Goal: Find specific page/section: Find specific page/section

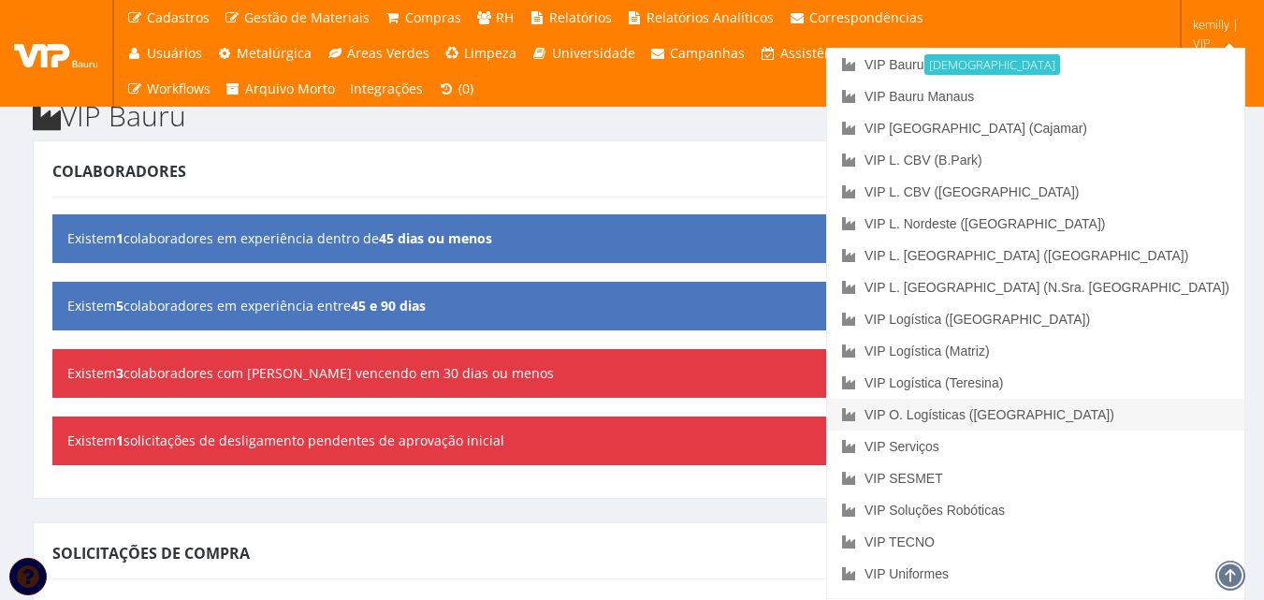
click at [1150, 403] on link "VIP O. Logísticas ([GEOGRAPHIC_DATA])" at bounding box center [1035, 414] width 417 height 32
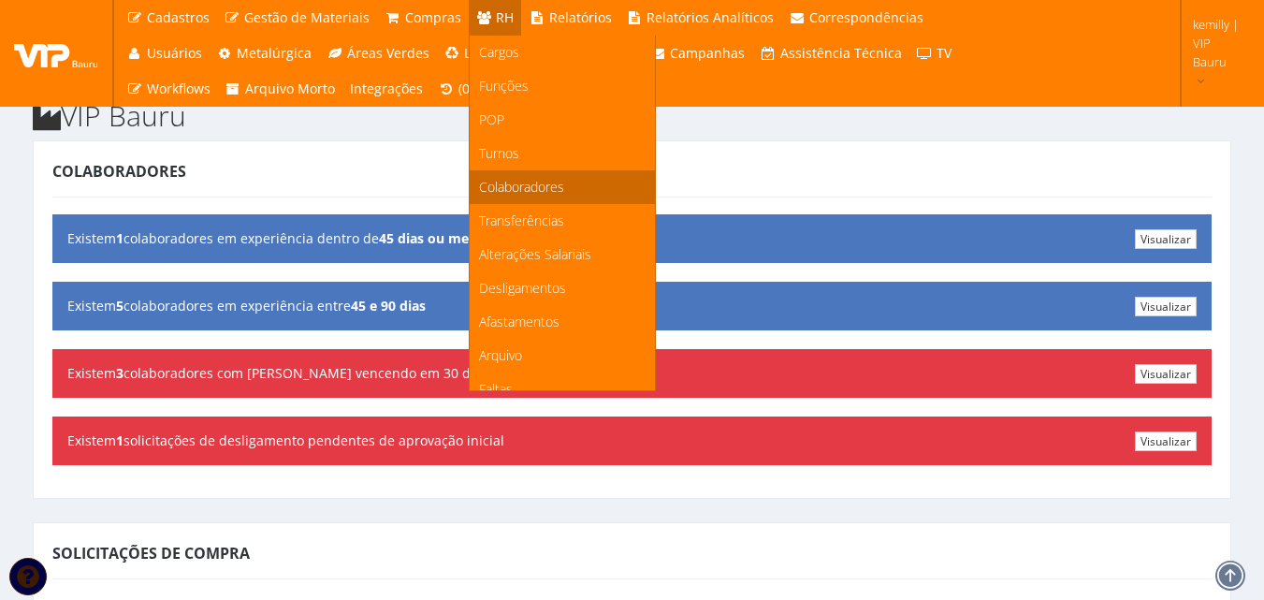
click at [495, 181] on span "Colaboradores" at bounding box center [521, 187] width 85 height 18
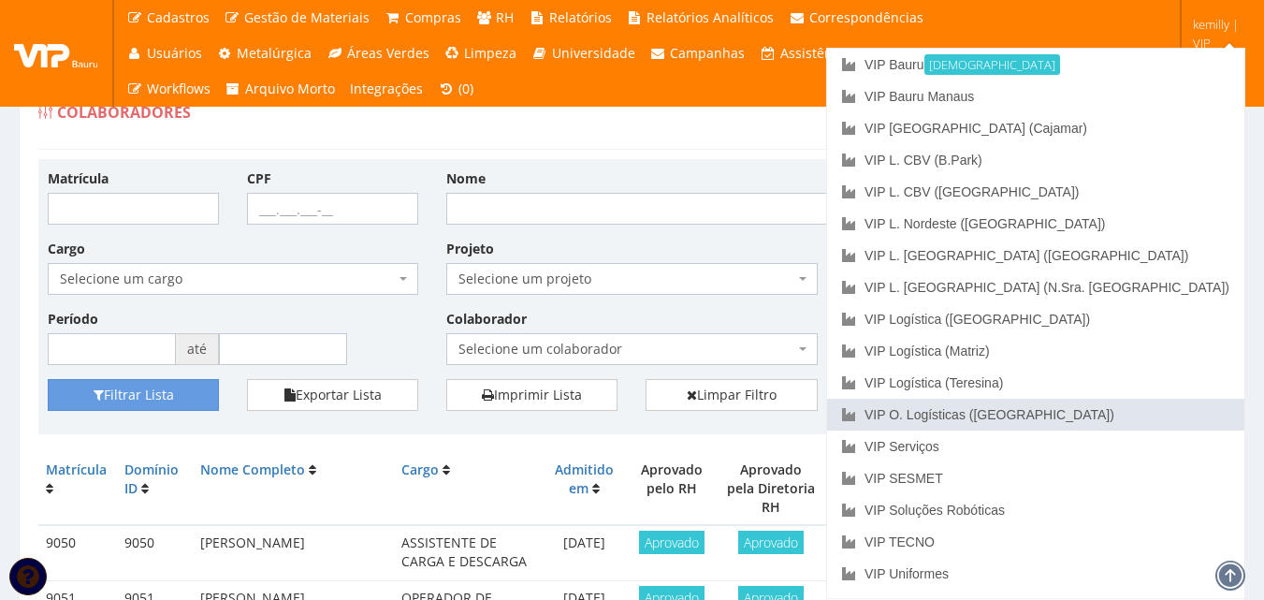
click at [1151, 406] on link "VIP O. Logísticas ([GEOGRAPHIC_DATA])" at bounding box center [1035, 414] width 417 height 32
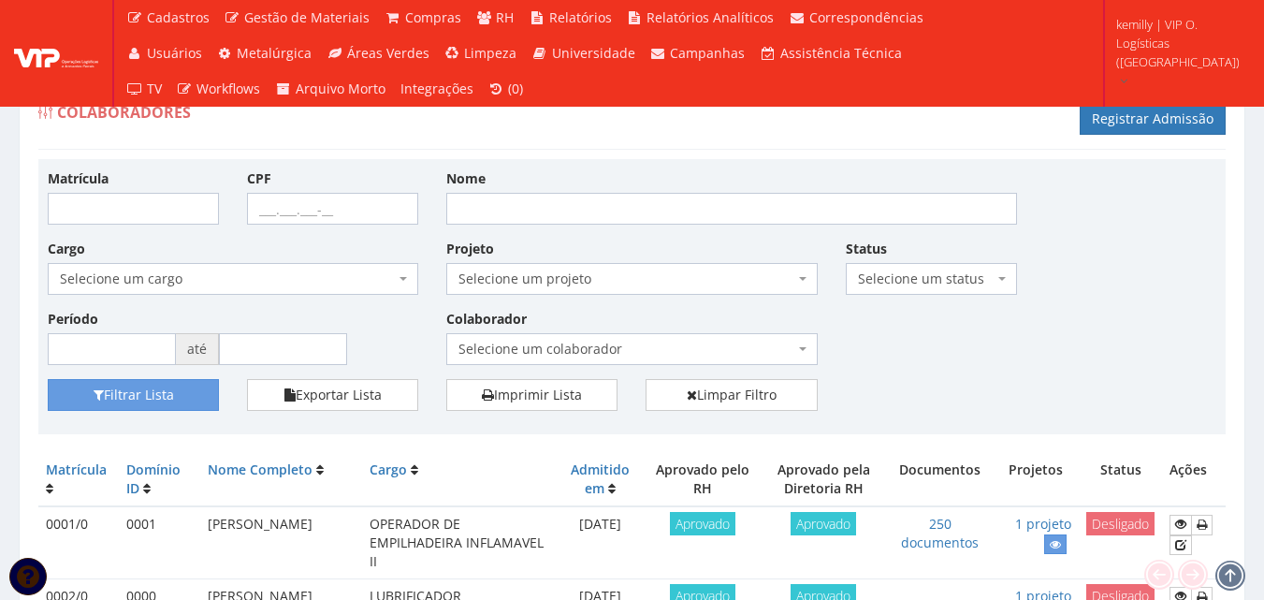
click at [645, 347] on span "Selecione um colaborador" at bounding box center [625, 349] width 335 height 19
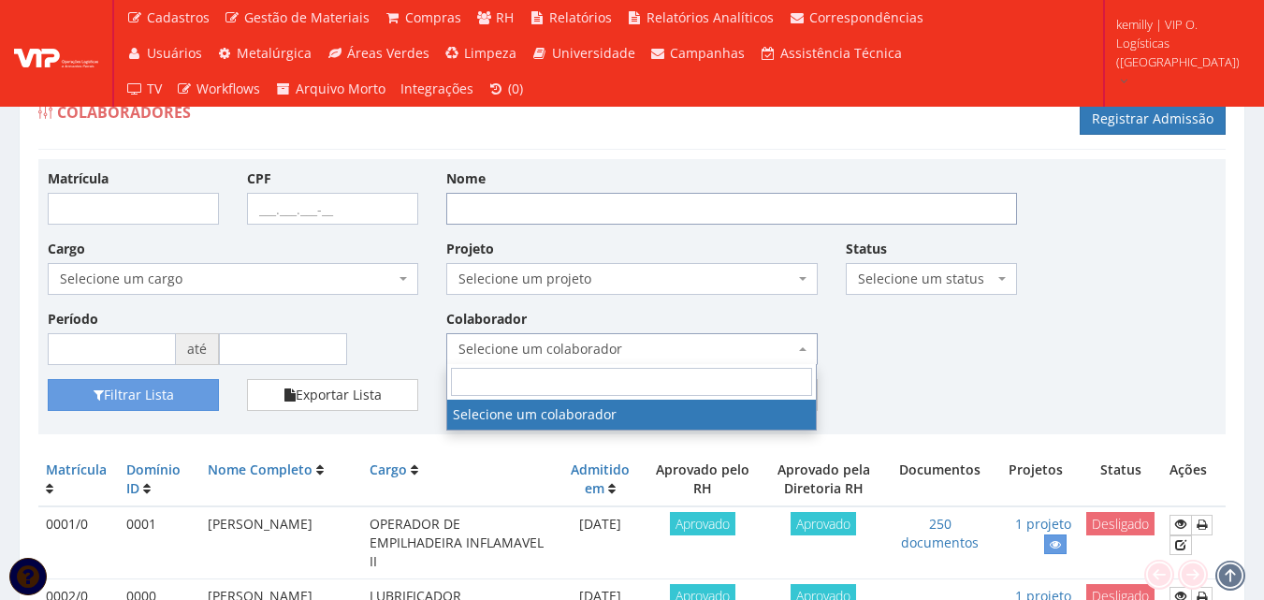
click at [620, 205] on input "Nome" at bounding box center [731, 209] width 571 height 32
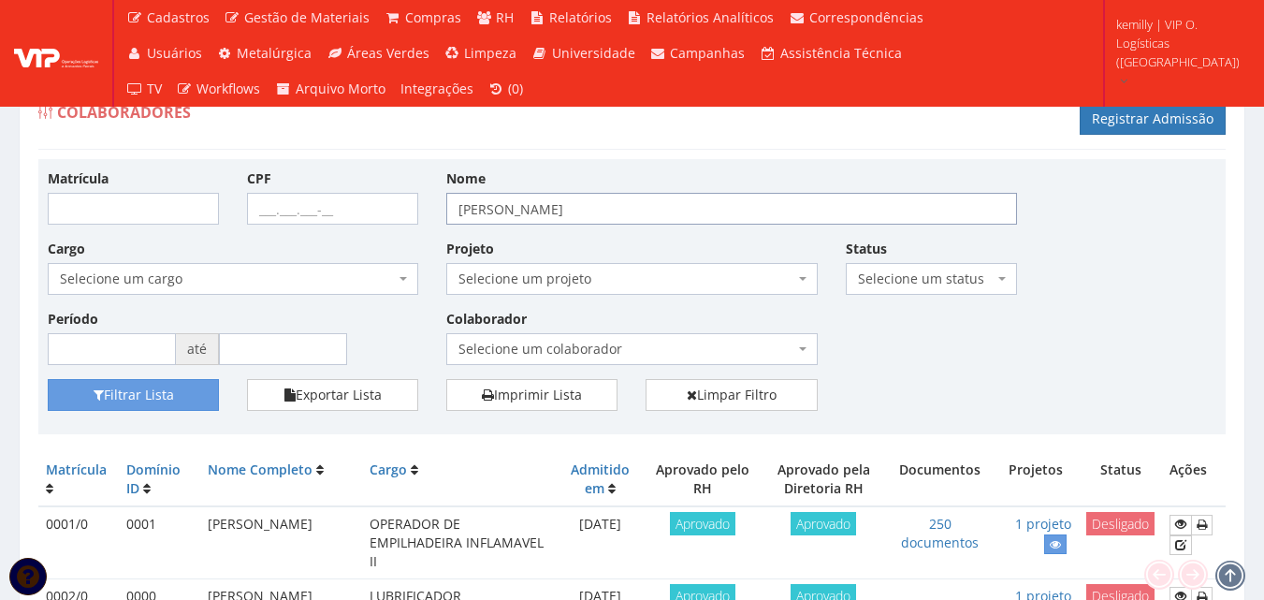
type input "JOSENALDO"
click at [88, 427] on div "Matrícula CPF Nome JOSENALDO Cargo Selecione um cargo G1533 D0005 - 3421-05 - A…" at bounding box center [631, 296] width 1187 height 275
click at [92, 405] on button "Filtrar Lista" at bounding box center [133, 395] width 171 height 32
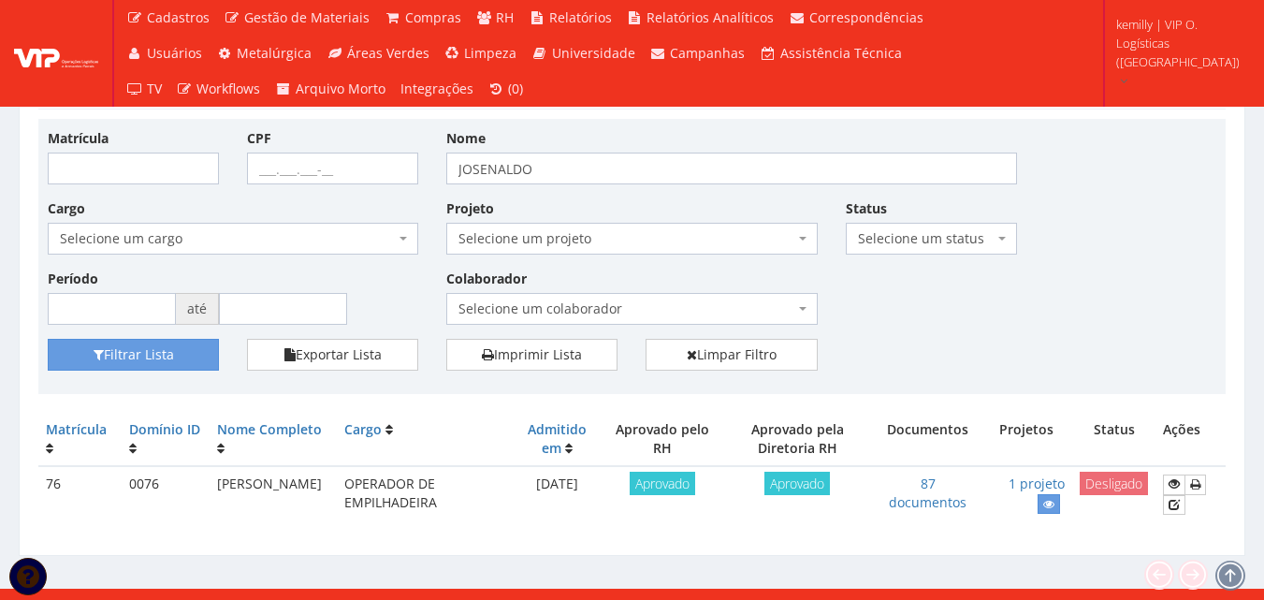
scroll to position [60, 0]
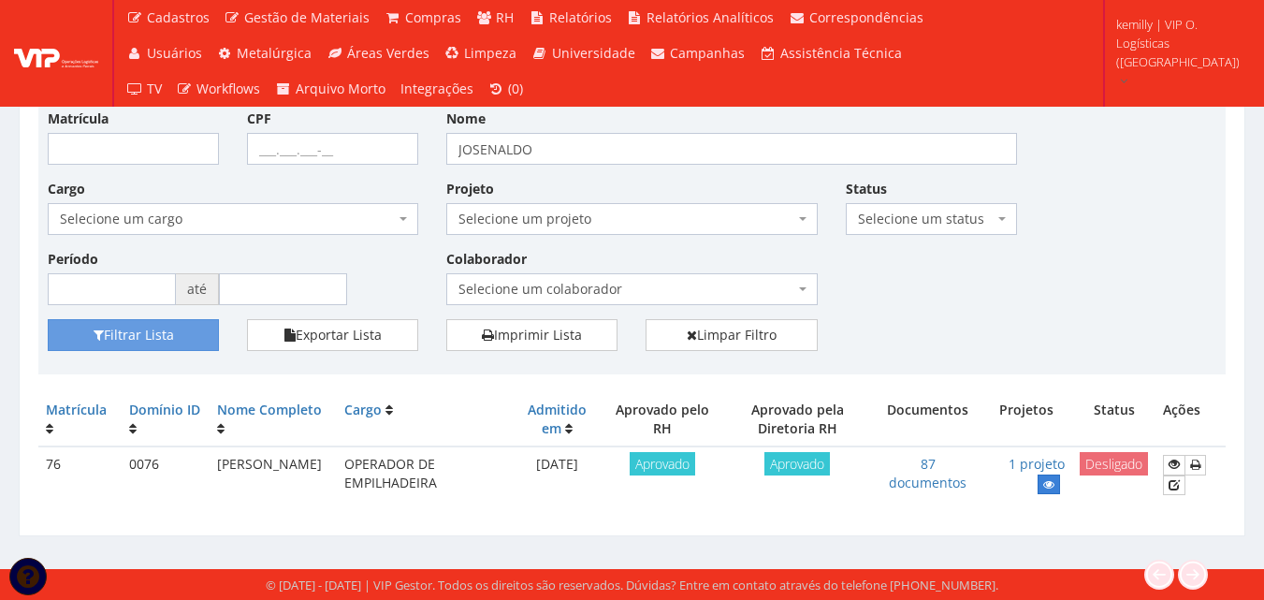
click at [1038, 484] on link at bounding box center [1048, 484] width 22 height 20
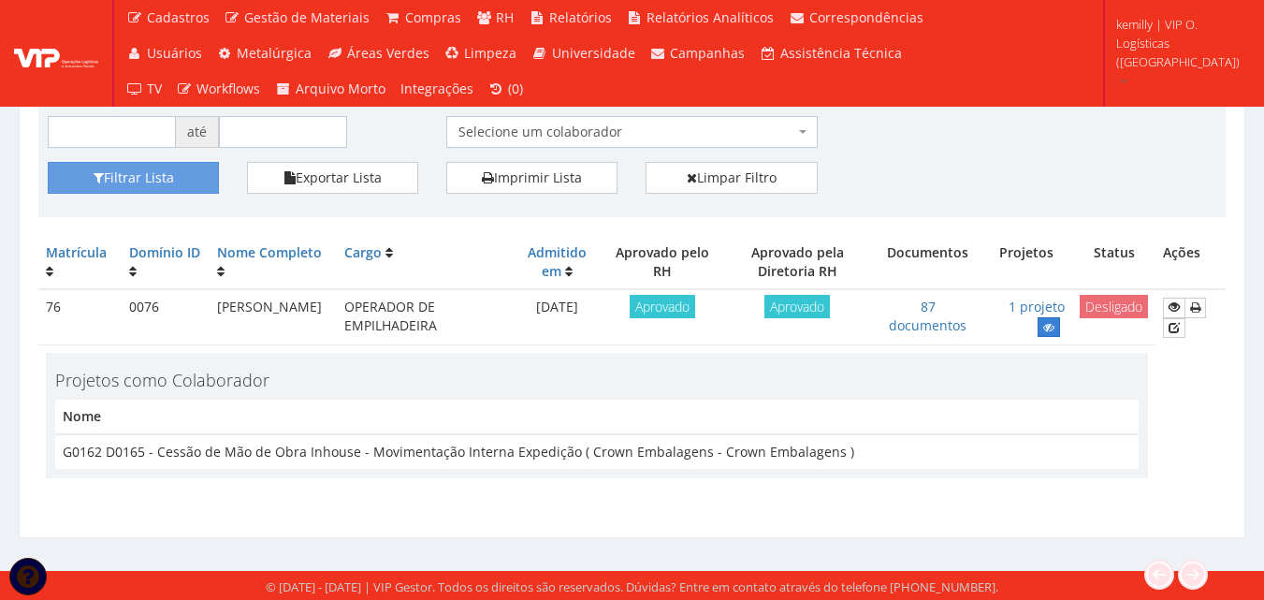
scroll to position [219, 0]
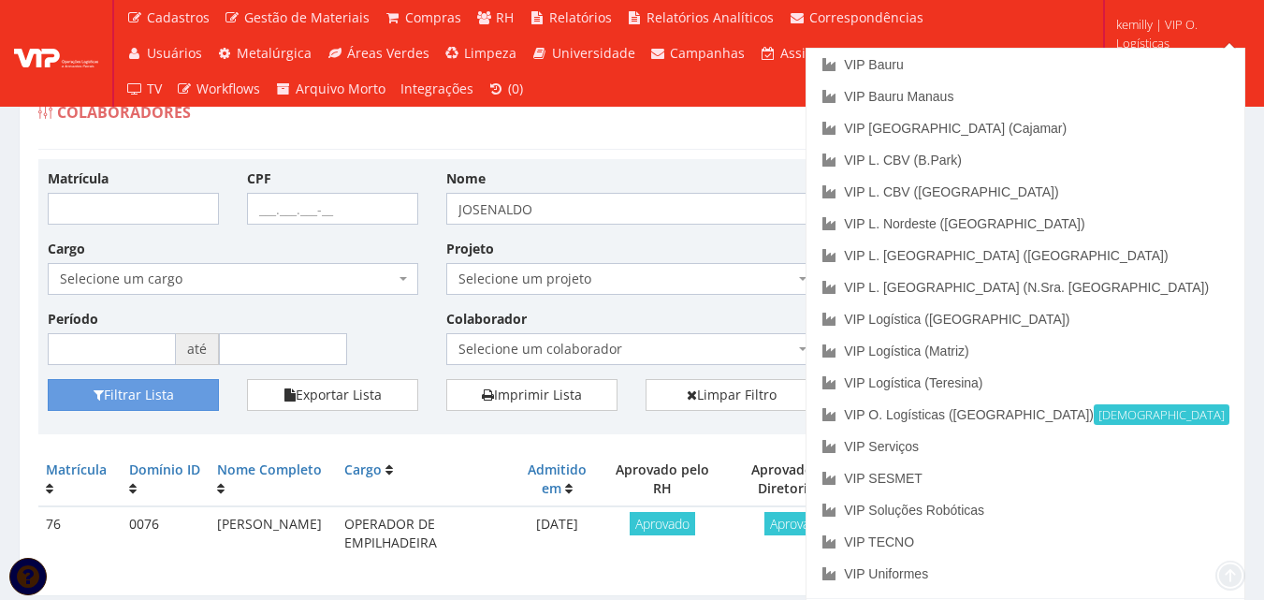
scroll to position [60, 0]
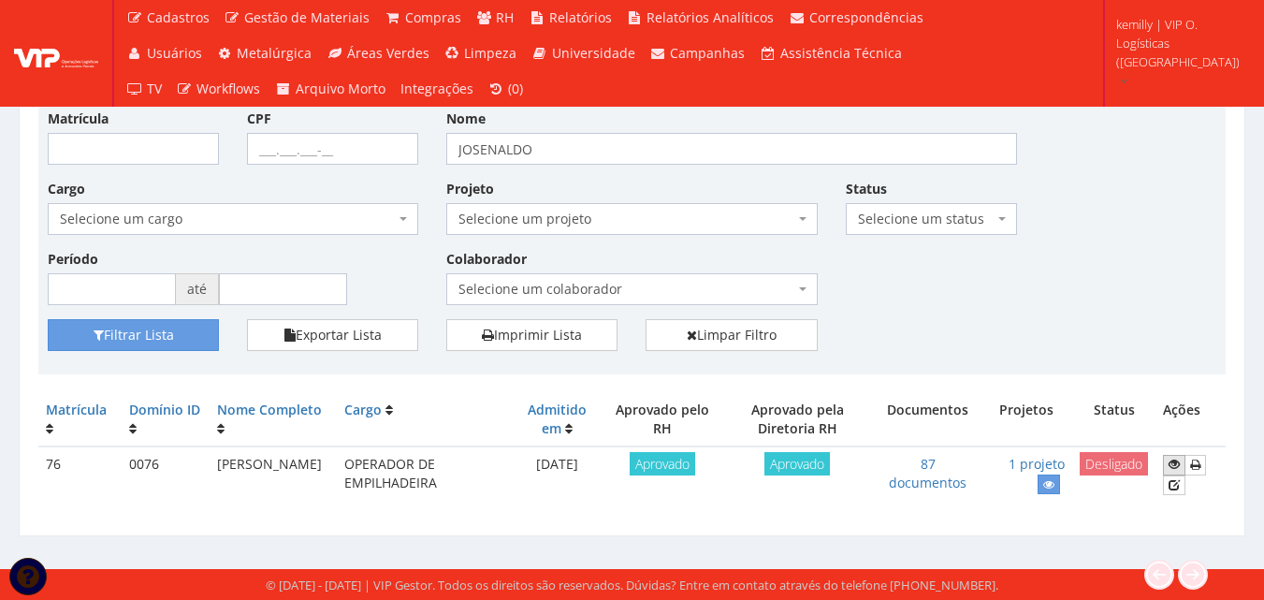
click at [1182, 466] on link at bounding box center [1174, 465] width 22 height 20
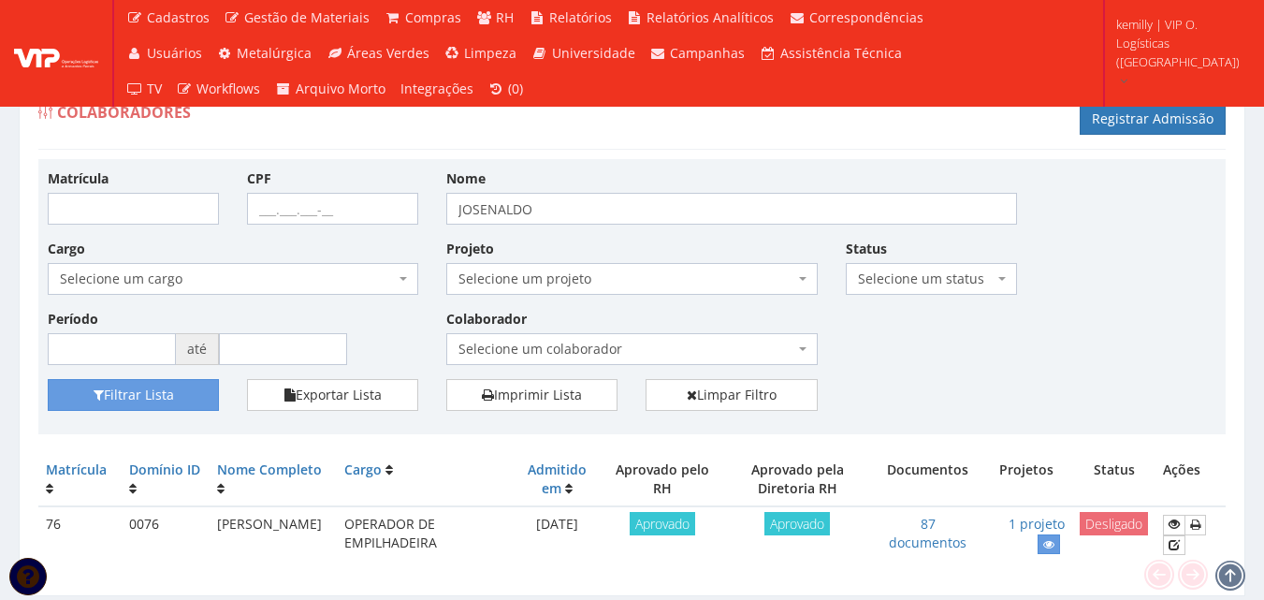
scroll to position [60, 0]
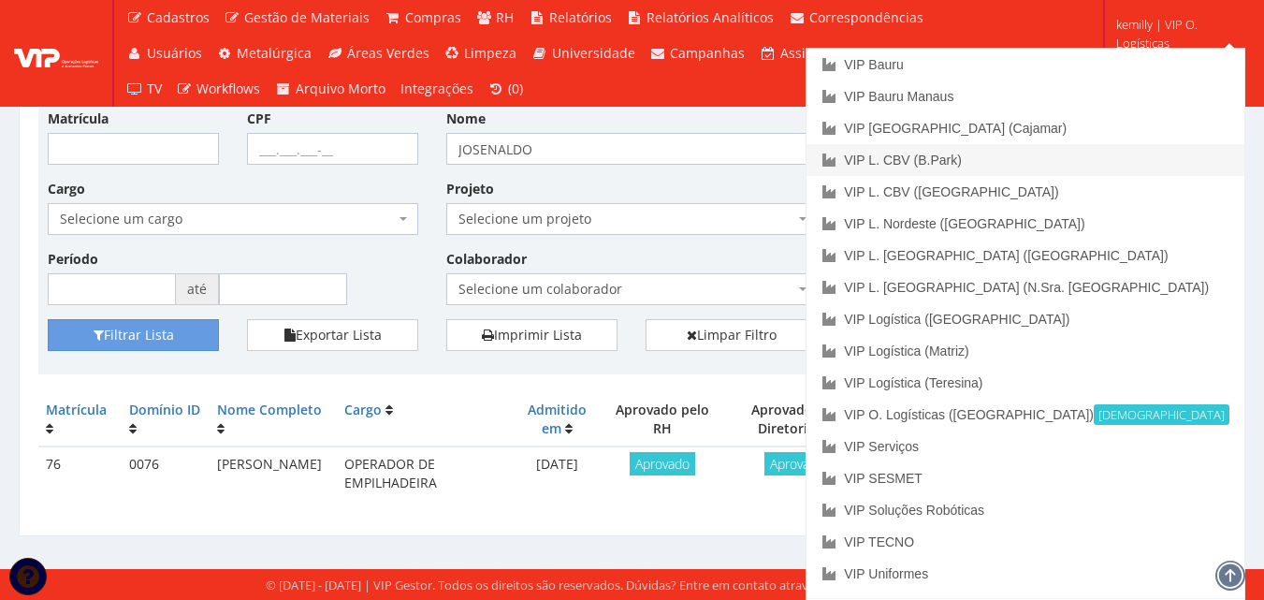
click at [1120, 159] on link "VIP L. CBV (B.Park)" at bounding box center [1025, 160] width 438 height 32
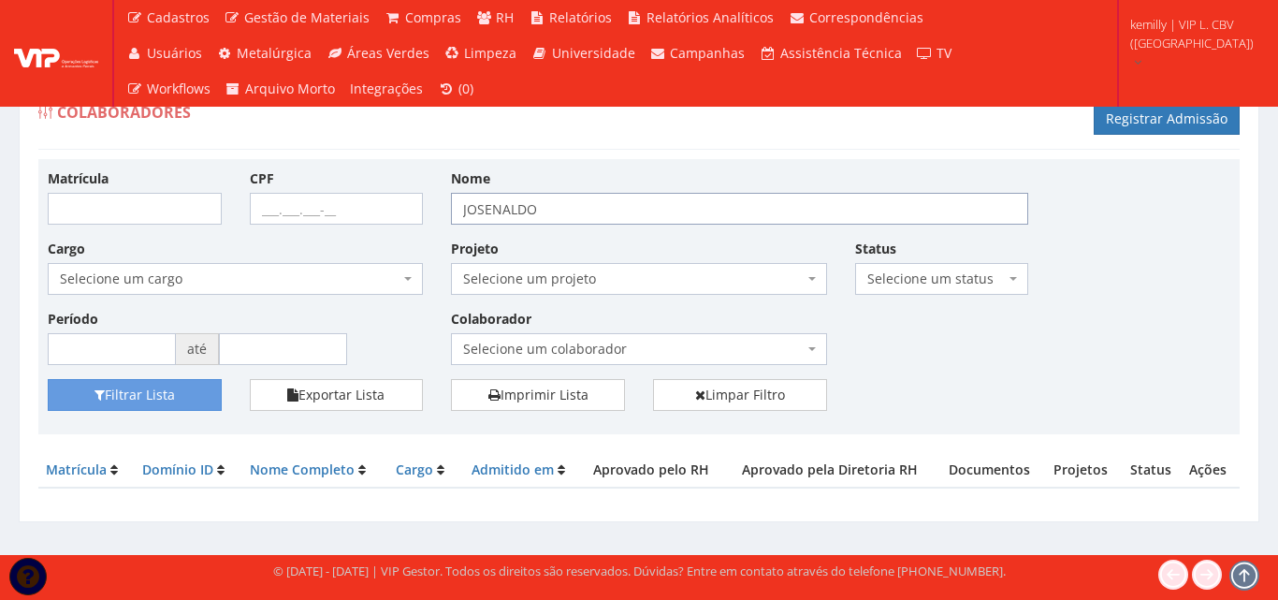
drag, startPoint x: 590, startPoint y: 216, endPoint x: 355, endPoint y: 227, distance: 235.1
click at [355, 227] on div "Matrícula CPF Nome JOSENALDO Cargo Selecione um cargo G1401 D0029 - 4110-05 - A…" at bounding box center [639, 273] width 1210 height 210
type input "victor"
click at [48, 379] on button "Filtrar Lista" at bounding box center [135, 395] width 174 height 32
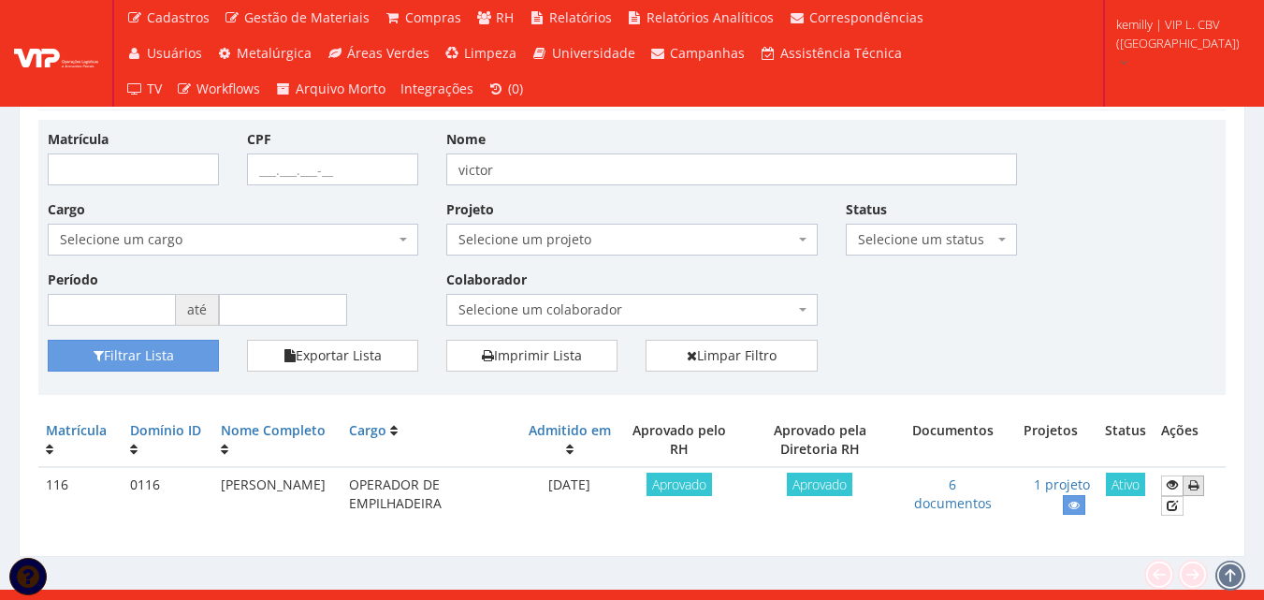
scroll to position [60, 0]
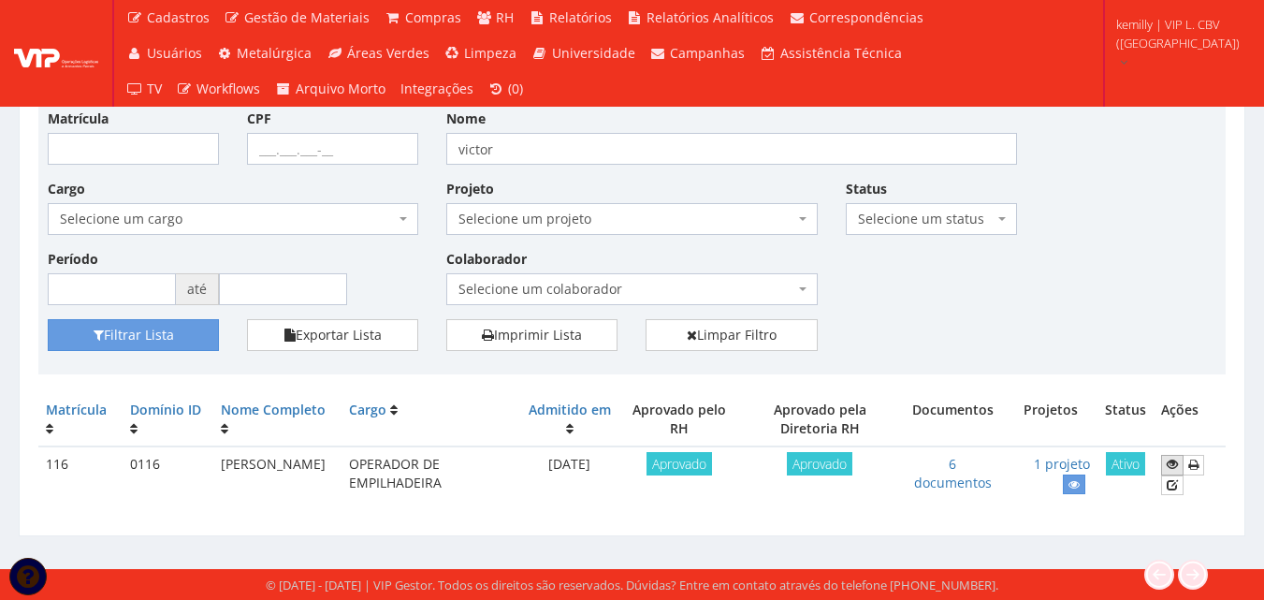
click at [1173, 466] on icon at bounding box center [1171, 463] width 11 height 13
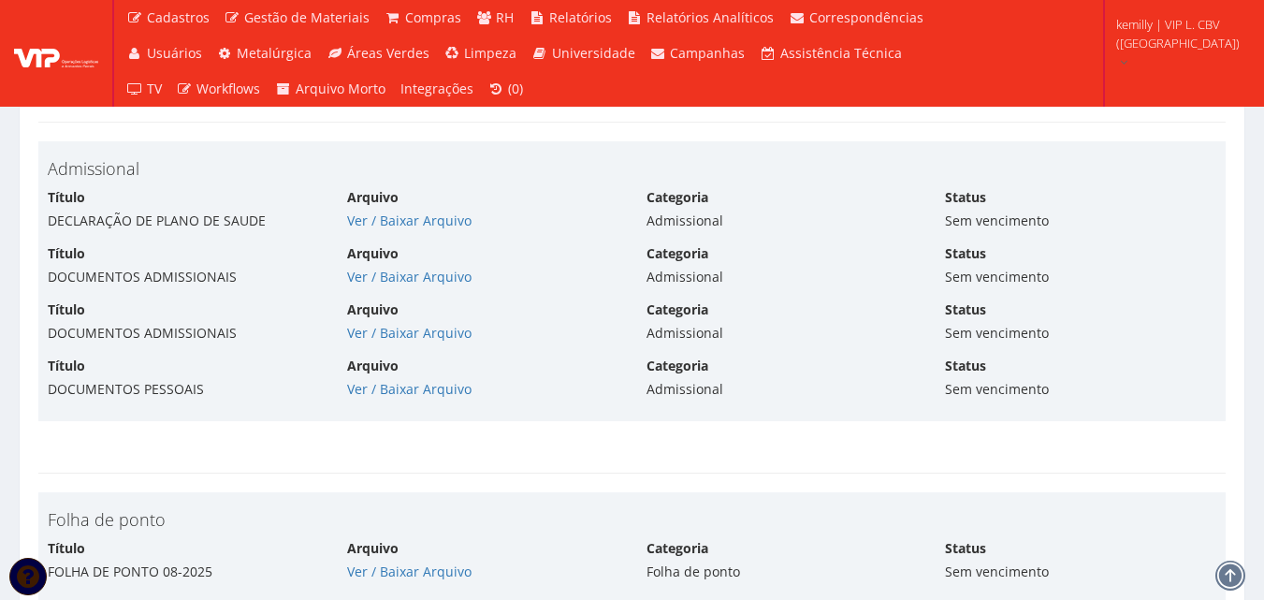
scroll to position [4116, 0]
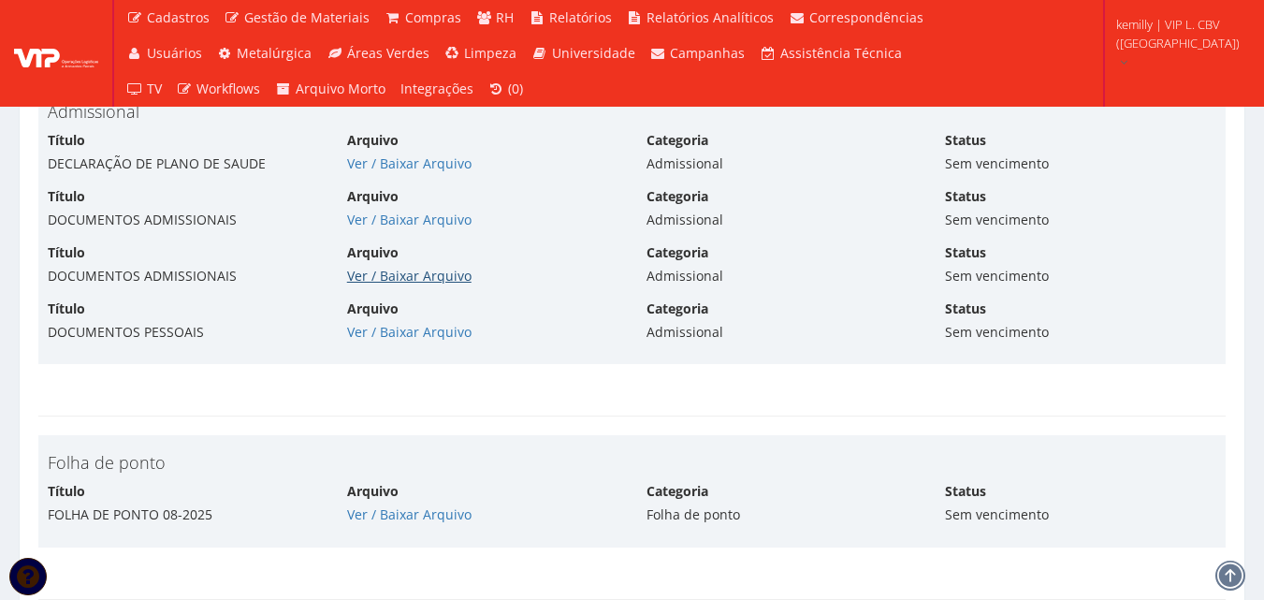
click at [383, 280] on link "Ver / Baixar Arquivo" at bounding box center [409, 276] width 124 height 18
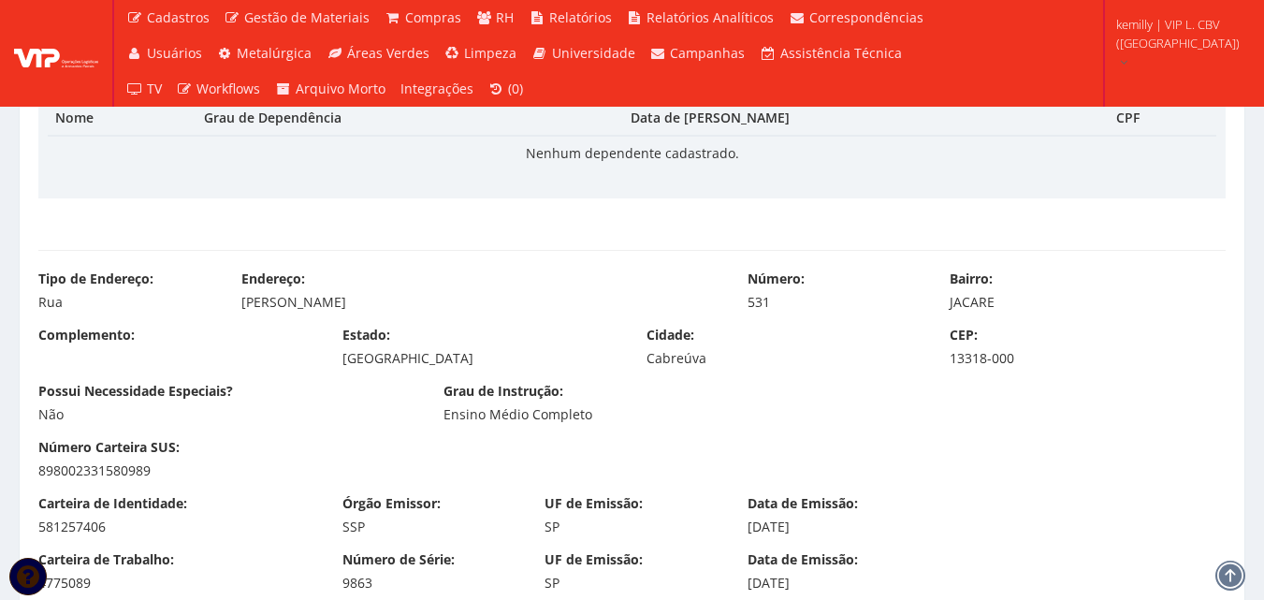
scroll to position [842, 0]
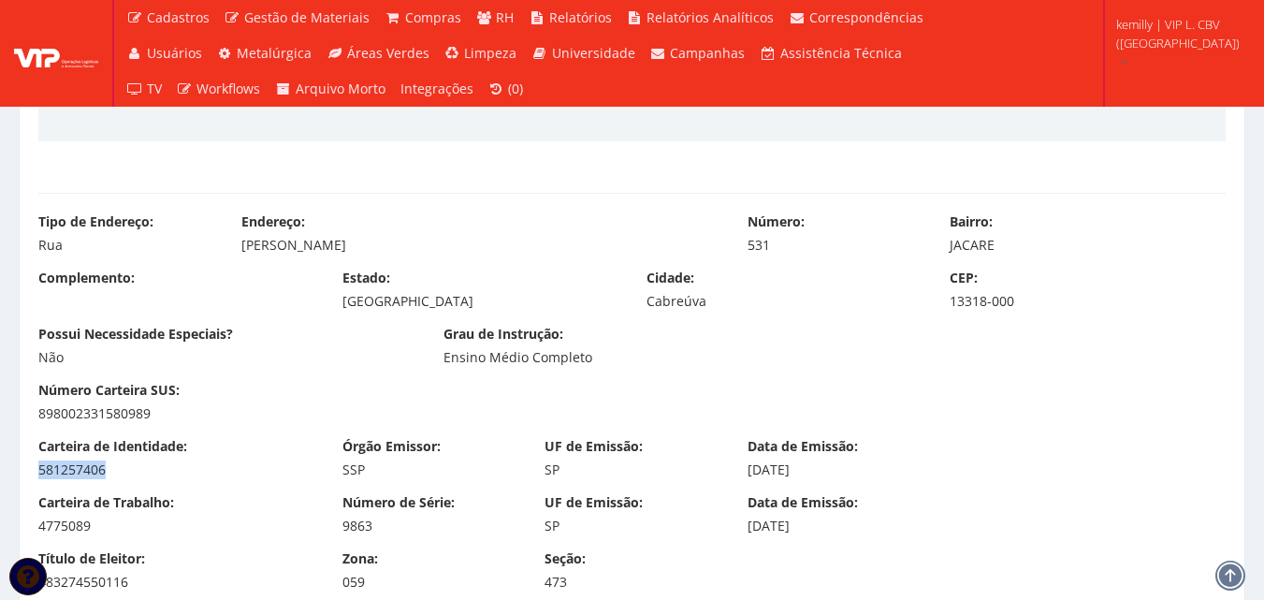
drag, startPoint x: 58, startPoint y: 469, endPoint x: 107, endPoint y: 472, distance: 48.8
click at [108, 472] on div "581257406" at bounding box center [176, 469] width 276 height 19
copy div "581257406"
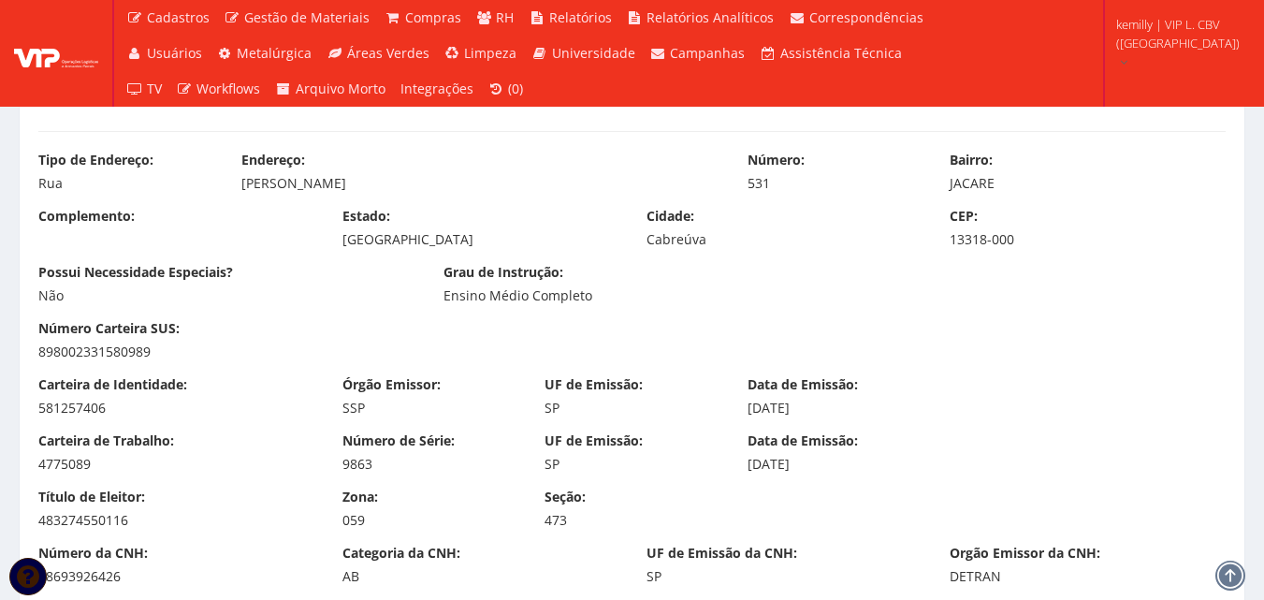
scroll to position [935, 0]
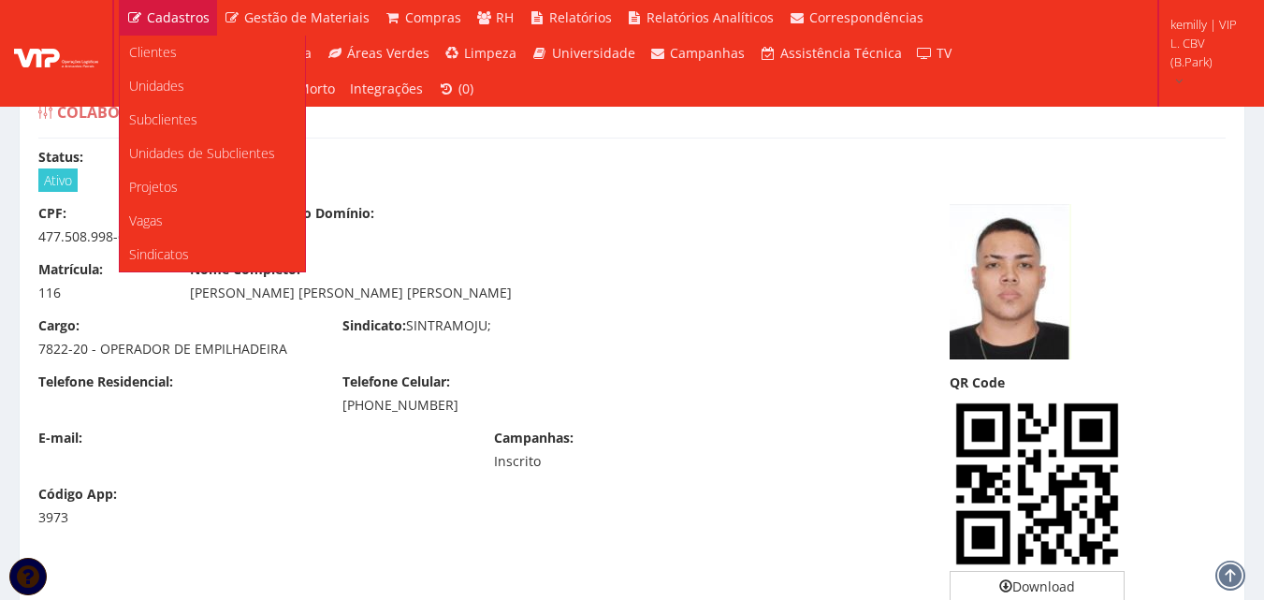
scroll to position [934, 0]
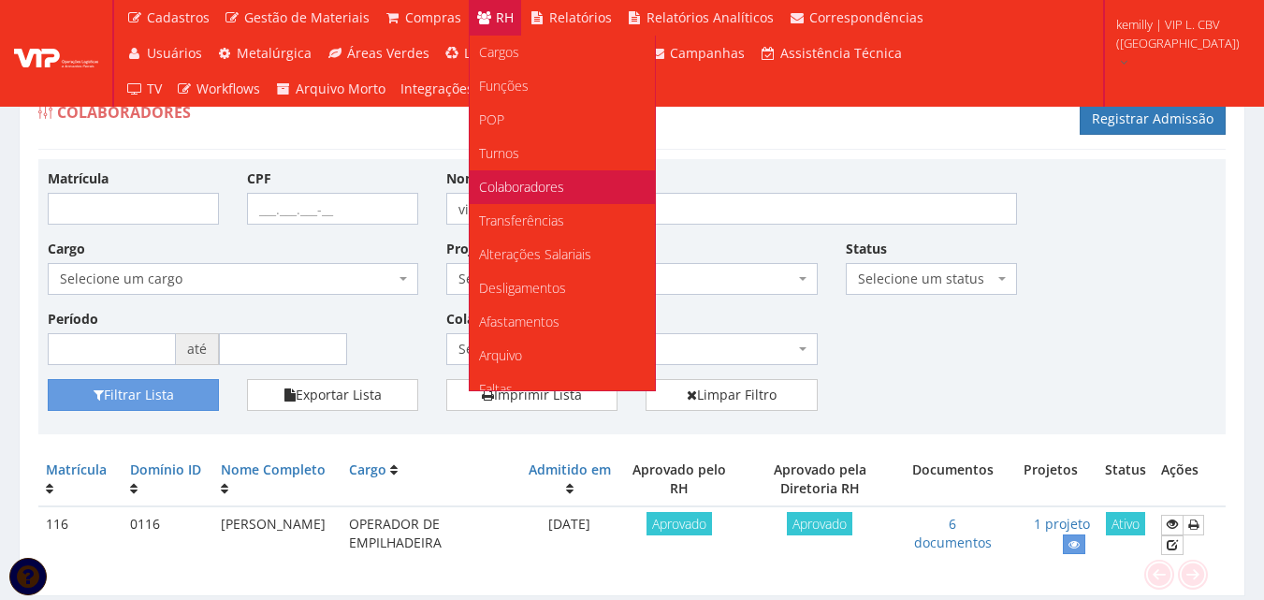
click at [499, 183] on span "Colaboradores" at bounding box center [521, 187] width 85 height 18
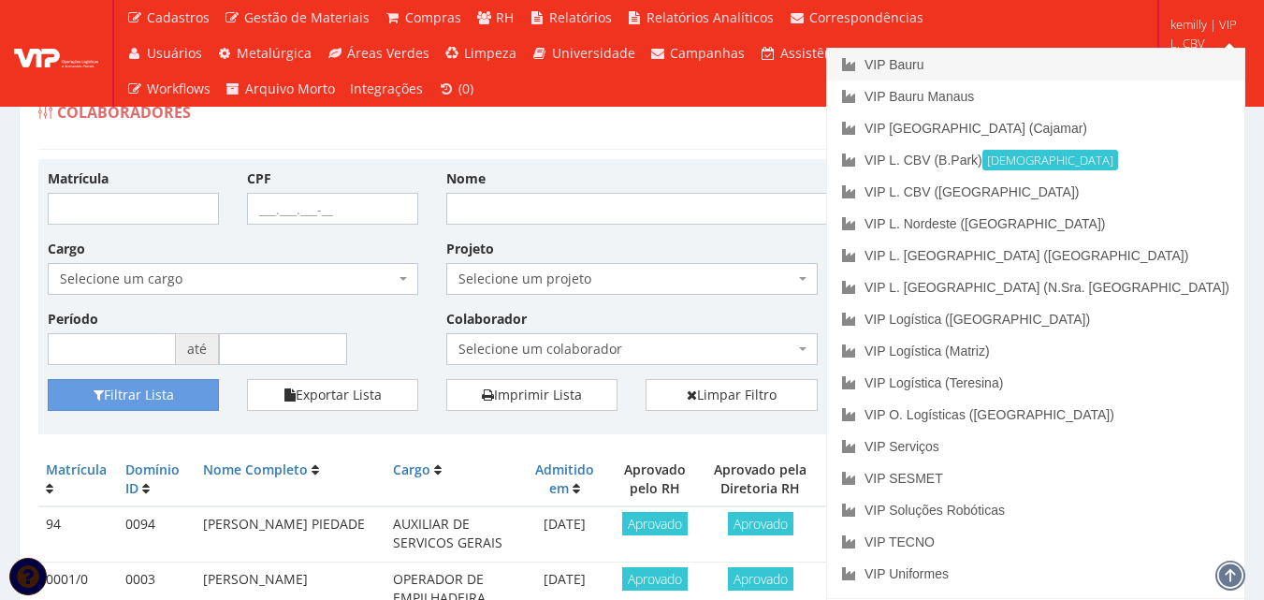
click at [1094, 64] on link "VIP Bauru" at bounding box center [1035, 65] width 417 height 32
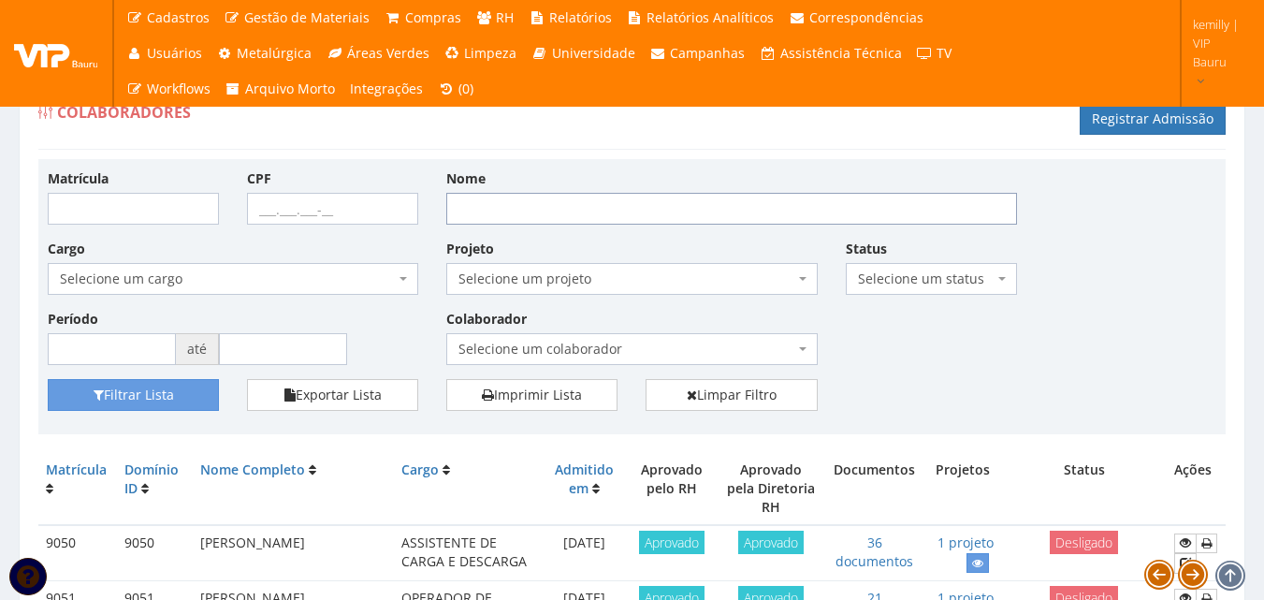
click at [715, 207] on input "Nome" at bounding box center [731, 209] width 571 height 32
type input "kemilly"
click at [48, 379] on button "Filtrar Lista" at bounding box center [133, 395] width 171 height 32
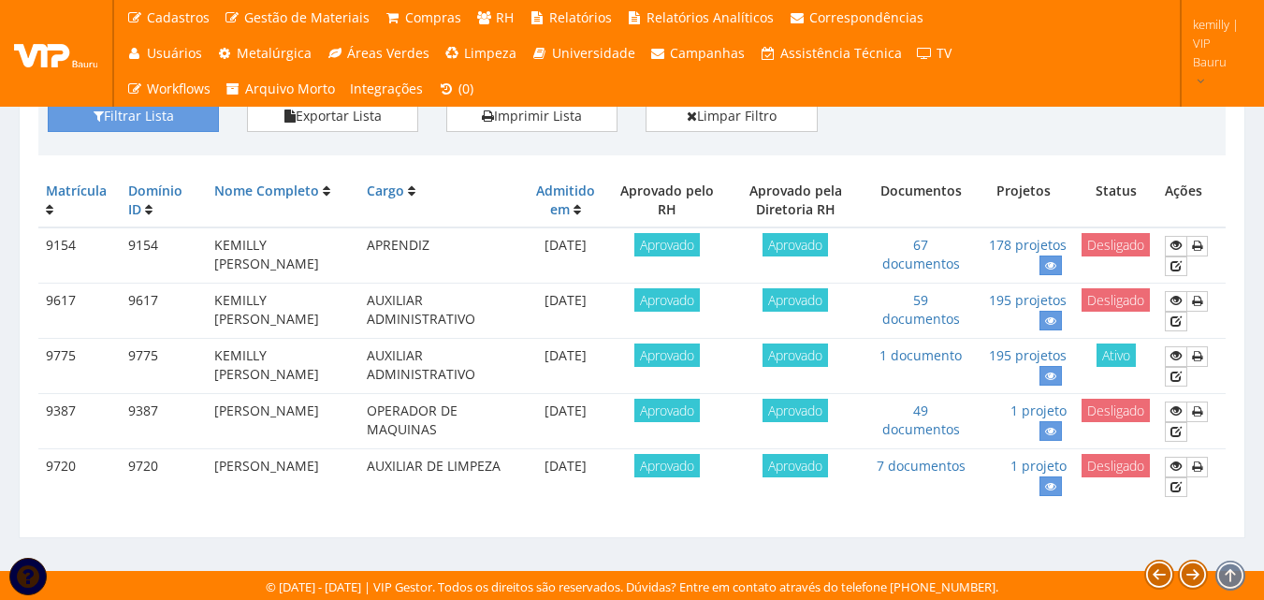
scroll to position [281, 0]
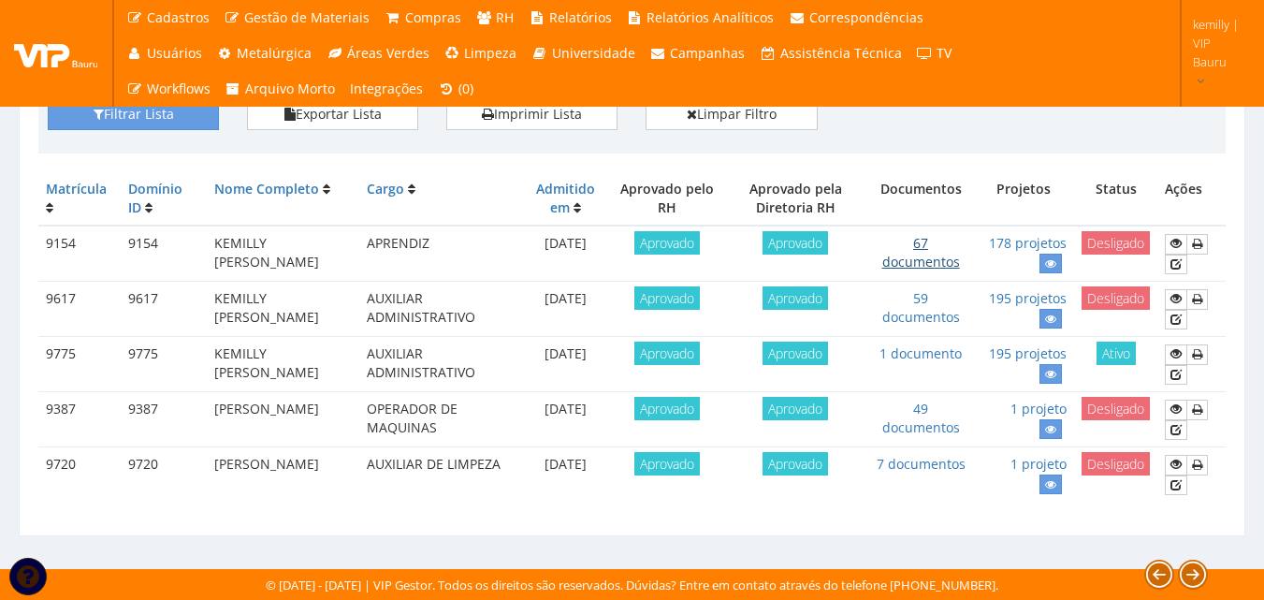
click at [928, 259] on link "67 documentos" at bounding box center [921, 252] width 78 height 36
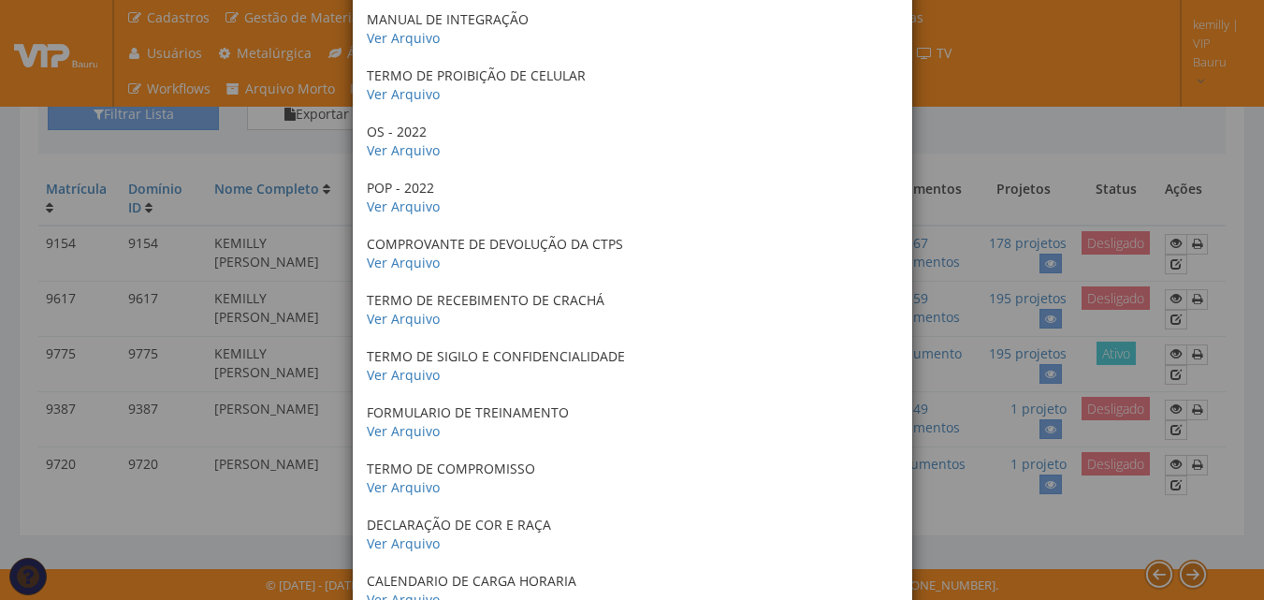
scroll to position [1123, 0]
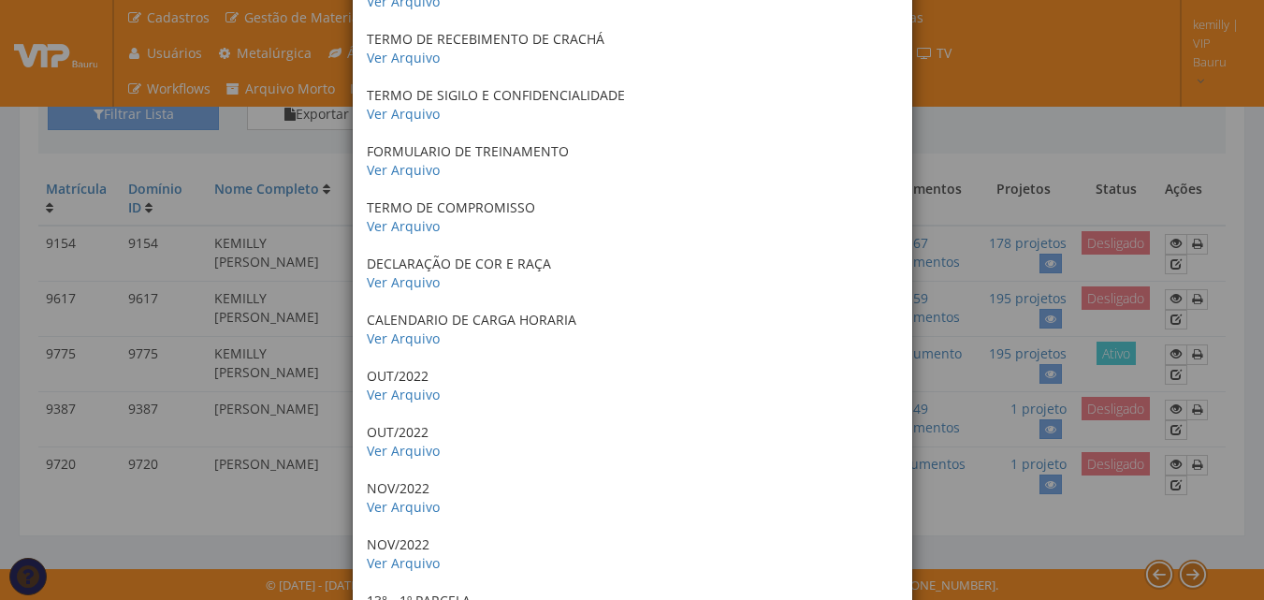
click at [1034, 572] on div "× Documentos / Colaborador: 9154 - KEMILLY VICTORIA DE SOUZA RG - CPF Ver Arqui…" at bounding box center [632, 300] width 1264 height 600
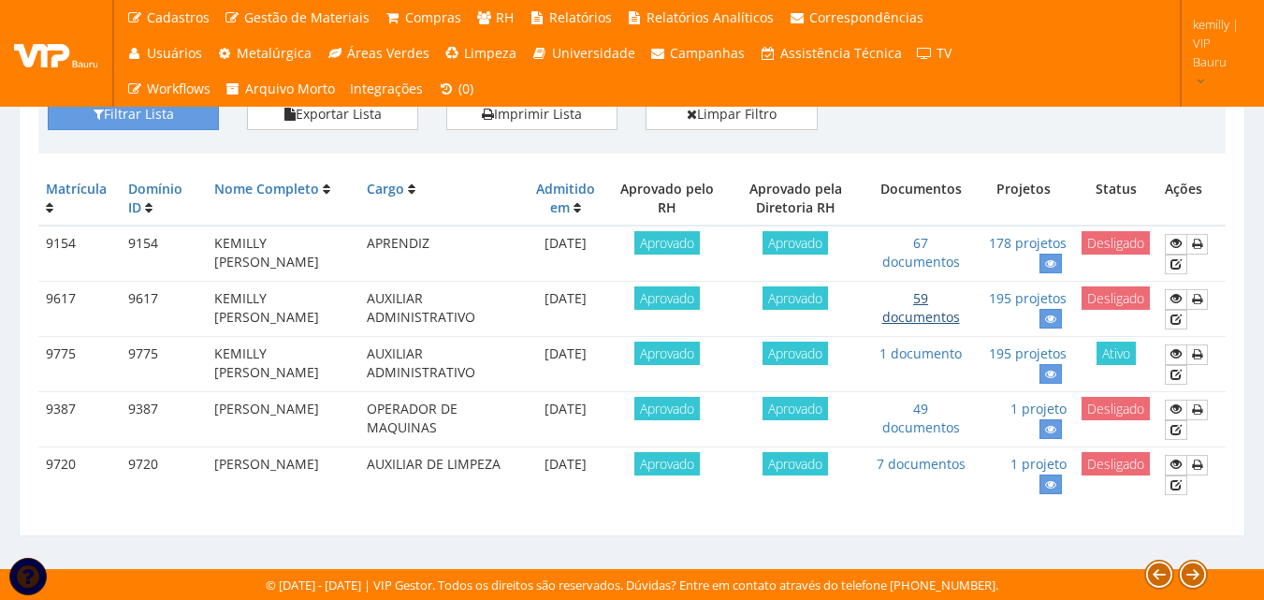
click at [935, 319] on link "59 documentos" at bounding box center [921, 307] width 78 height 36
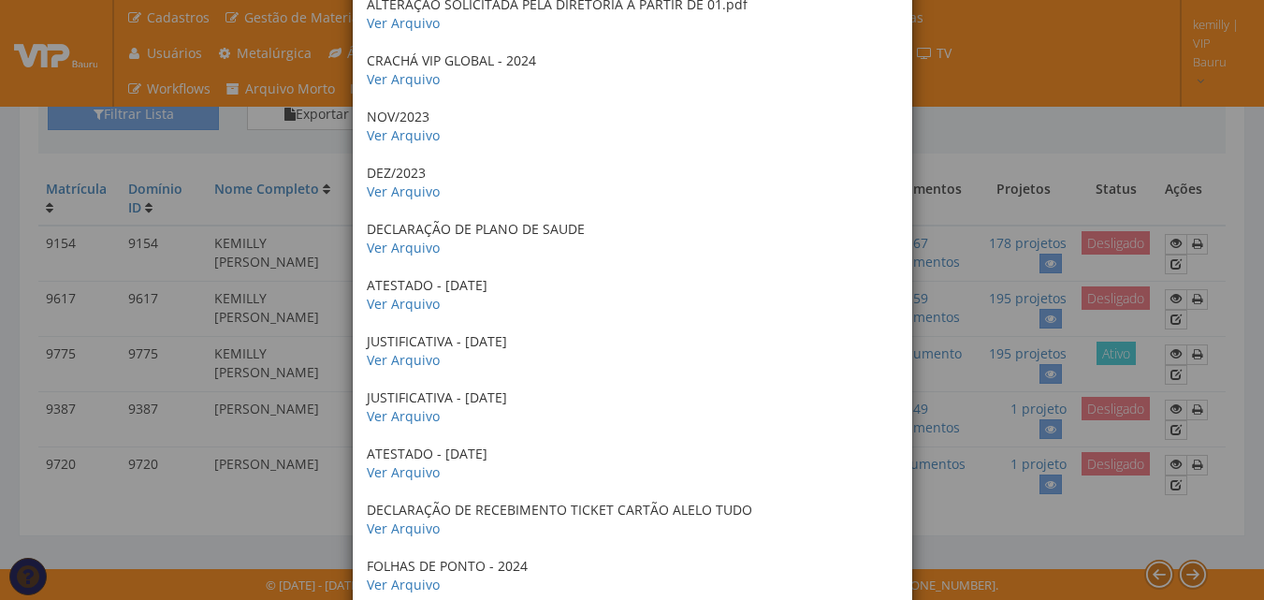
scroll to position [1497, 0]
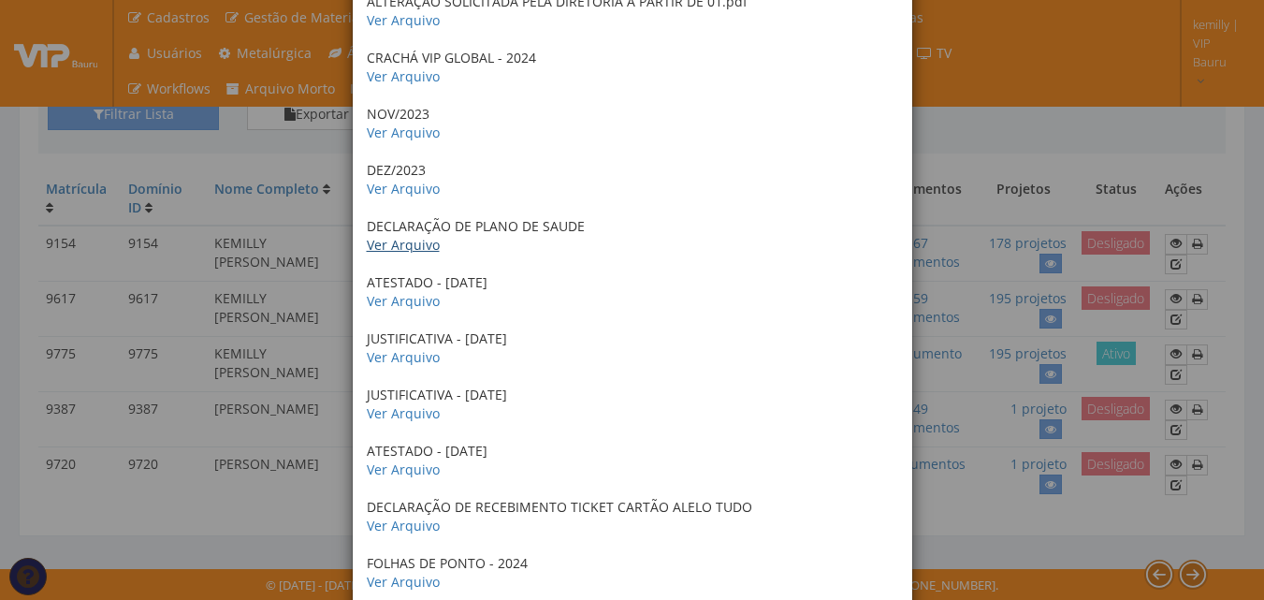
click at [373, 250] on link "Ver Arquivo" at bounding box center [403, 245] width 73 height 18
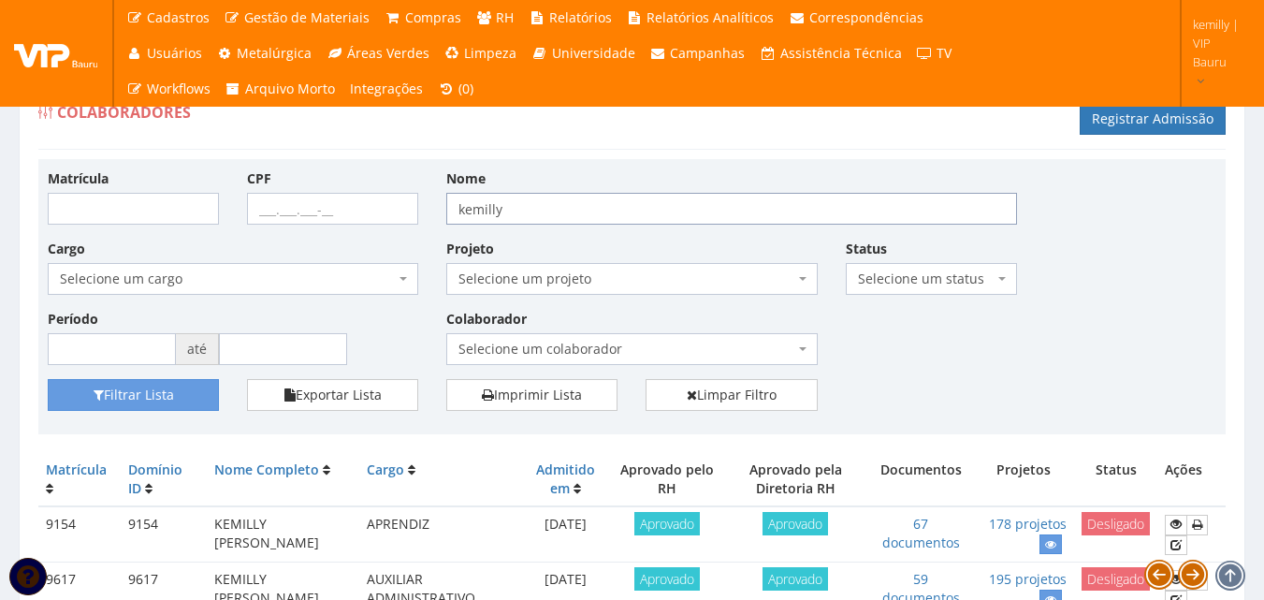
drag, startPoint x: 535, startPoint y: 217, endPoint x: 351, endPoint y: 209, distance: 184.5
click at [351, 209] on div "Matrícula CPF Nome kemilly Cargo Selecione um cargo G1225 D0029 - 4110-05 - AGE…" at bounding box center [632, 273] width 1196 height 210
type input "[PERSON_NAME]"
click at [48, 379] on button "Filtrar Lista" at bounding box center [133, 395] width 171 height 32
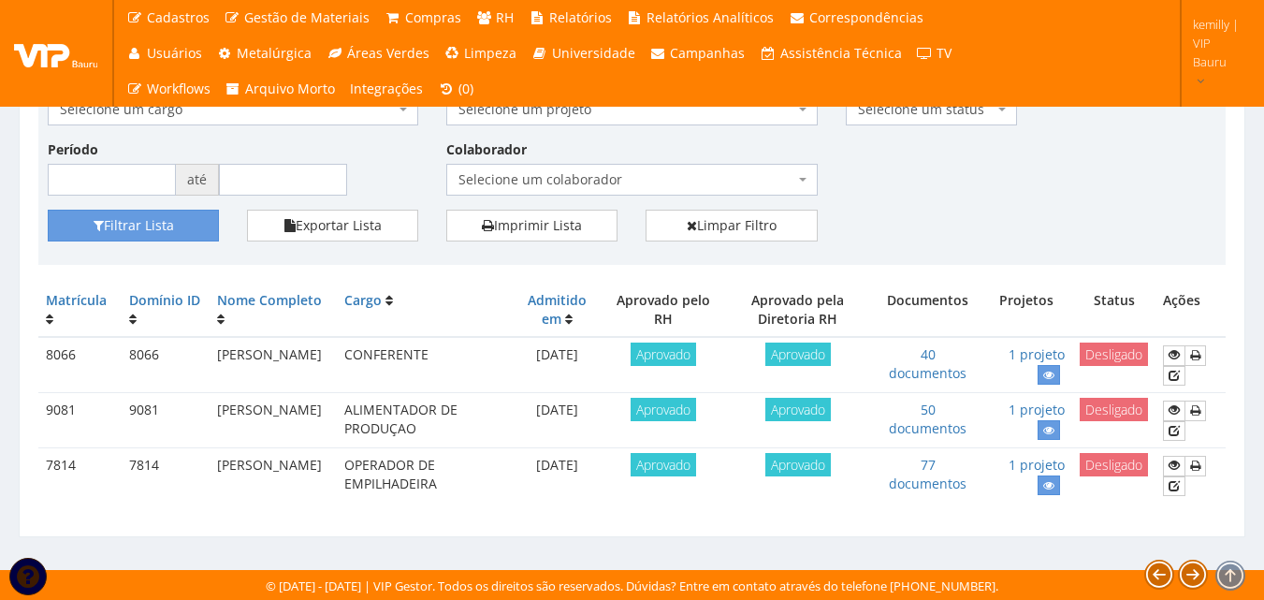
scroll to position [170, 0]
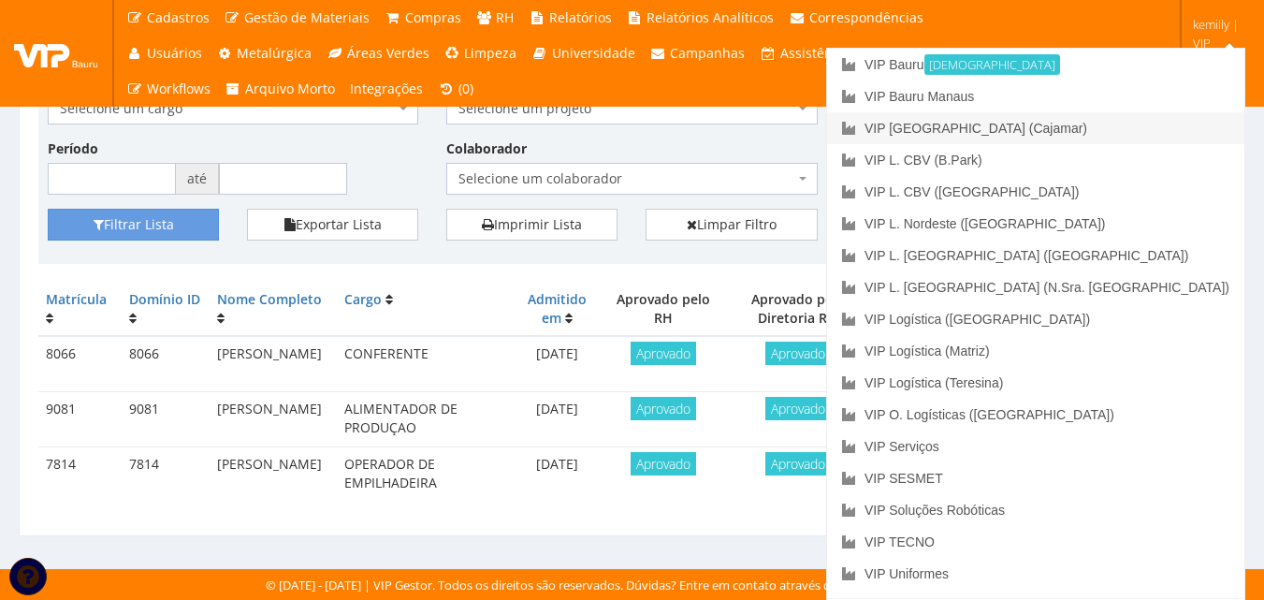
click at [1127, 132] on link "VIP [GEOGRAPHIC_DATA] (Cajamar)" at bounding box center [1035, 128] width 417 height 32
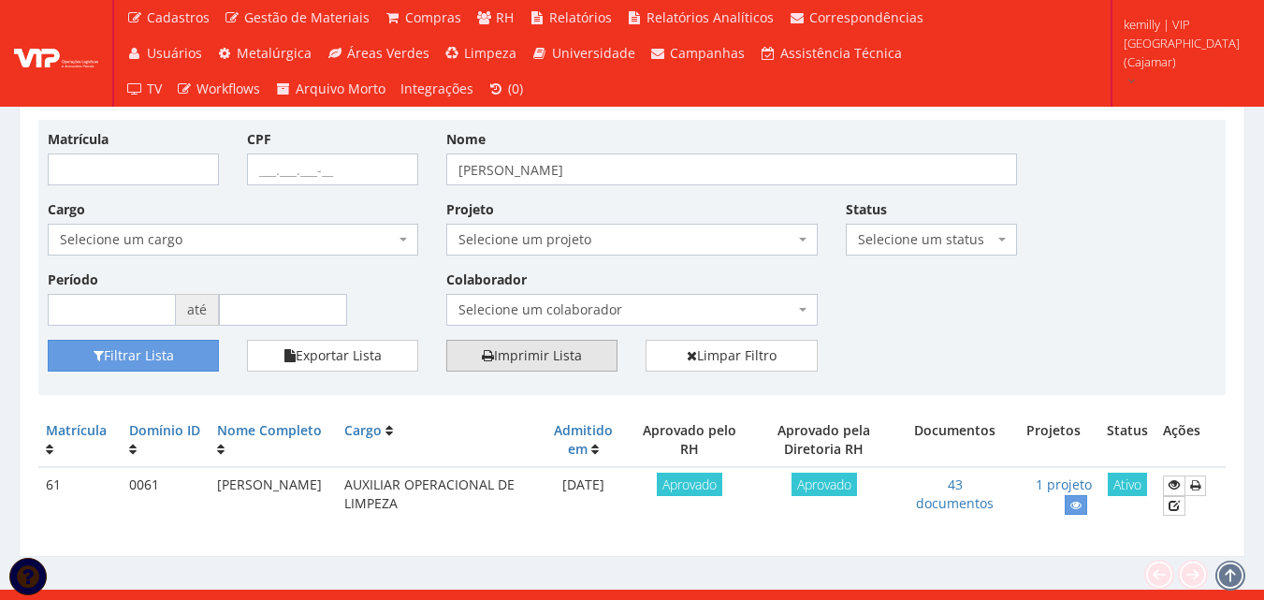
scroll to position [60, 0]
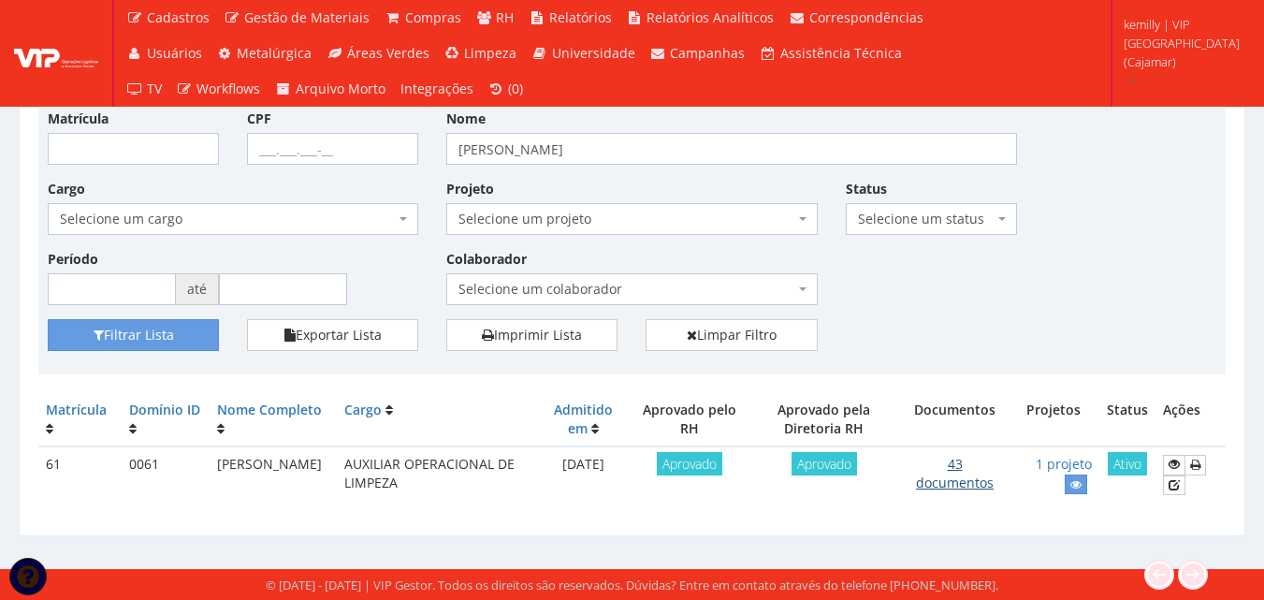
click at [957, 487] on link "43 documentos" at bounding box center [955, 473] width 78 height 36
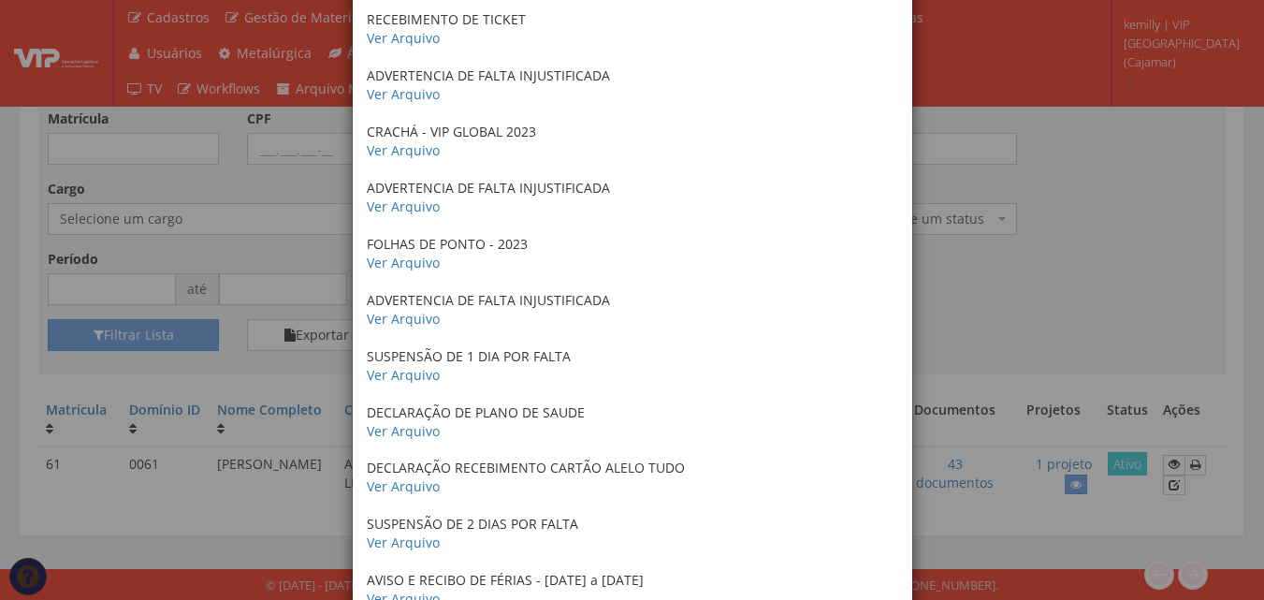
scroll to position [1871, 0]
click at [1092, 310] on div "× Documentos / Colaborador: 61 - [PERSON_NAME] Certificado de conclusão do curs…" at bounding box center [632, 300] width 1264 height 600
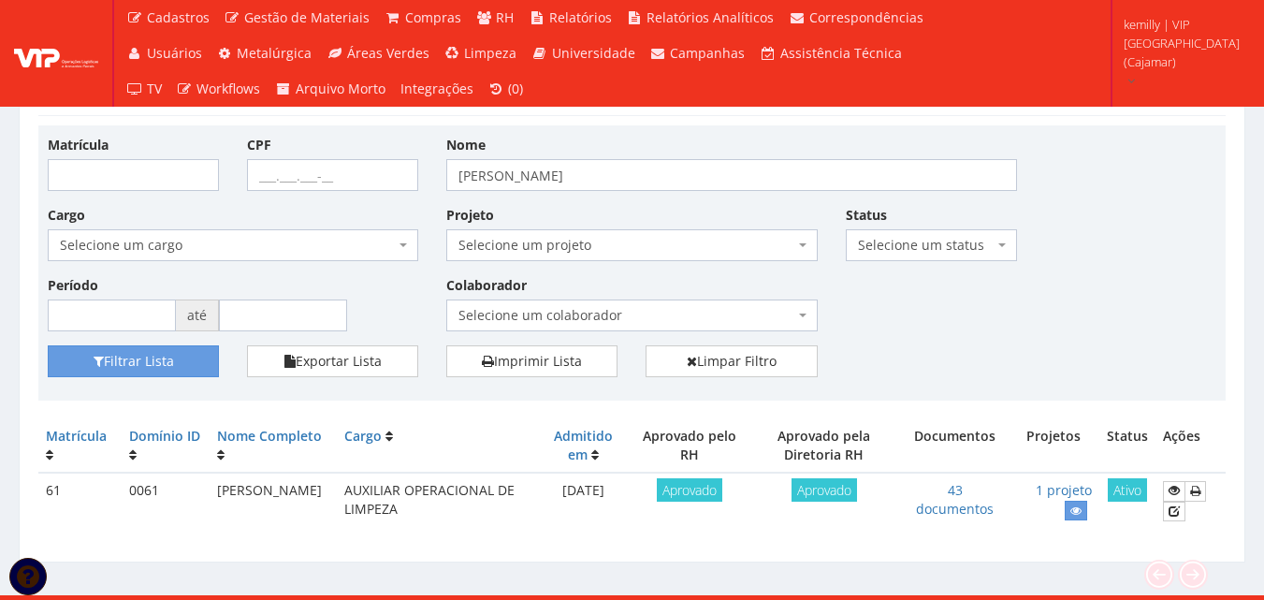
scroll to position [60, 0]
